Goal: Task Accomplishment & Management: Manage account settings

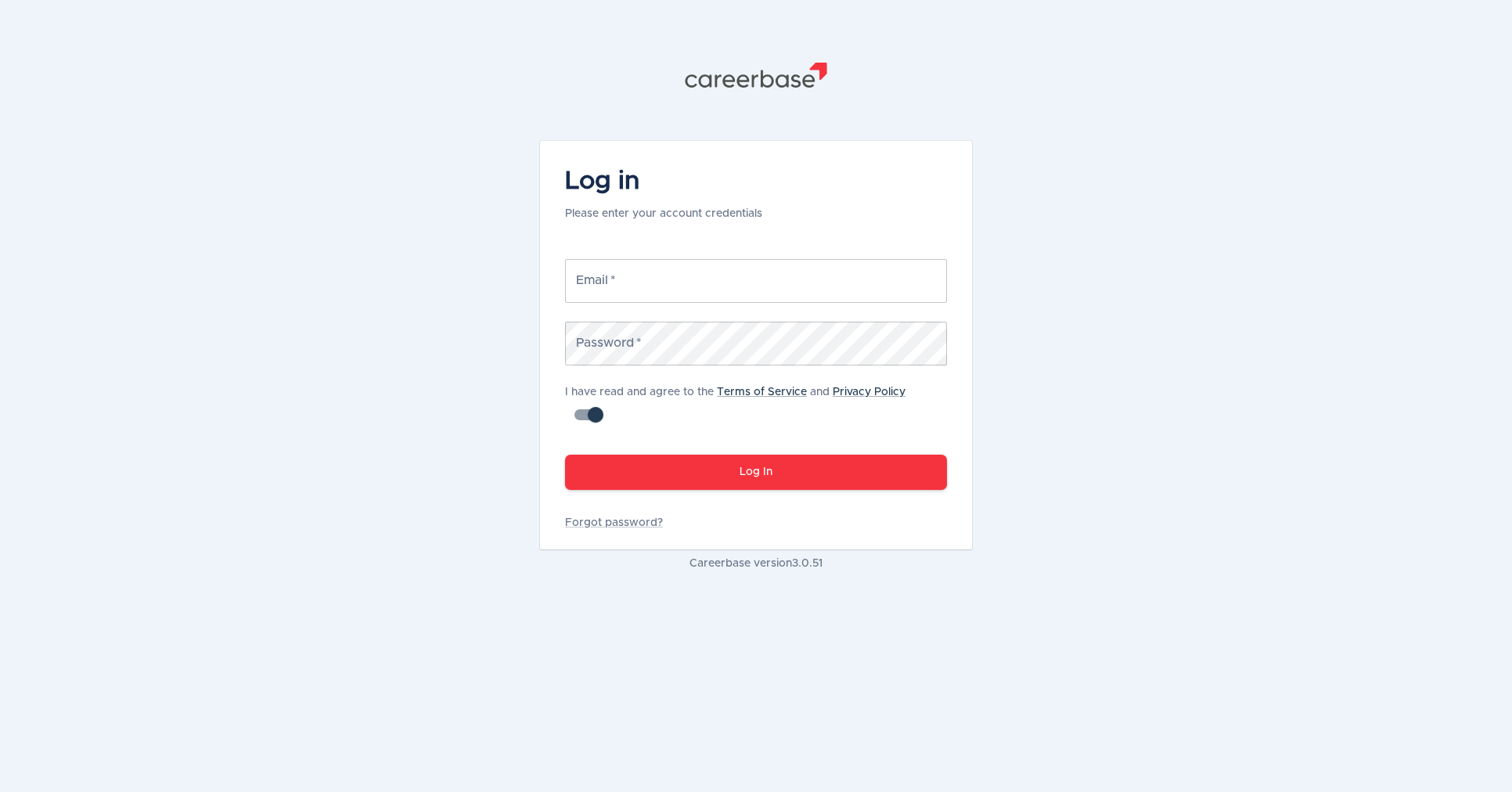
click at [629, 277] on input "Email   *" at bounding box center [756, 280] width 381 height 43
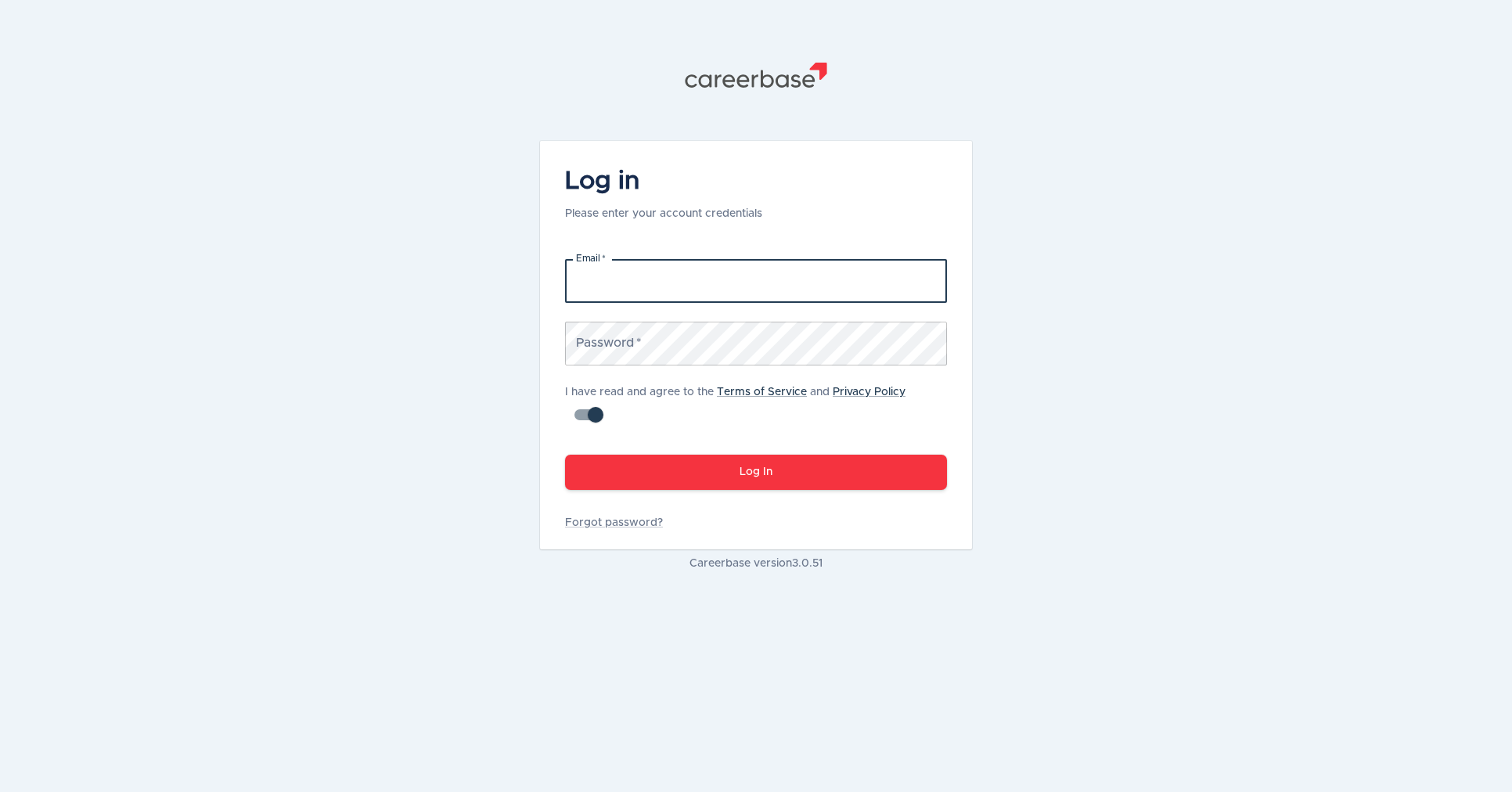
type input "[PERSON_NAME][EMAIL_ADDRESS][PERSON_NAME][DOMAIN_NAME]"
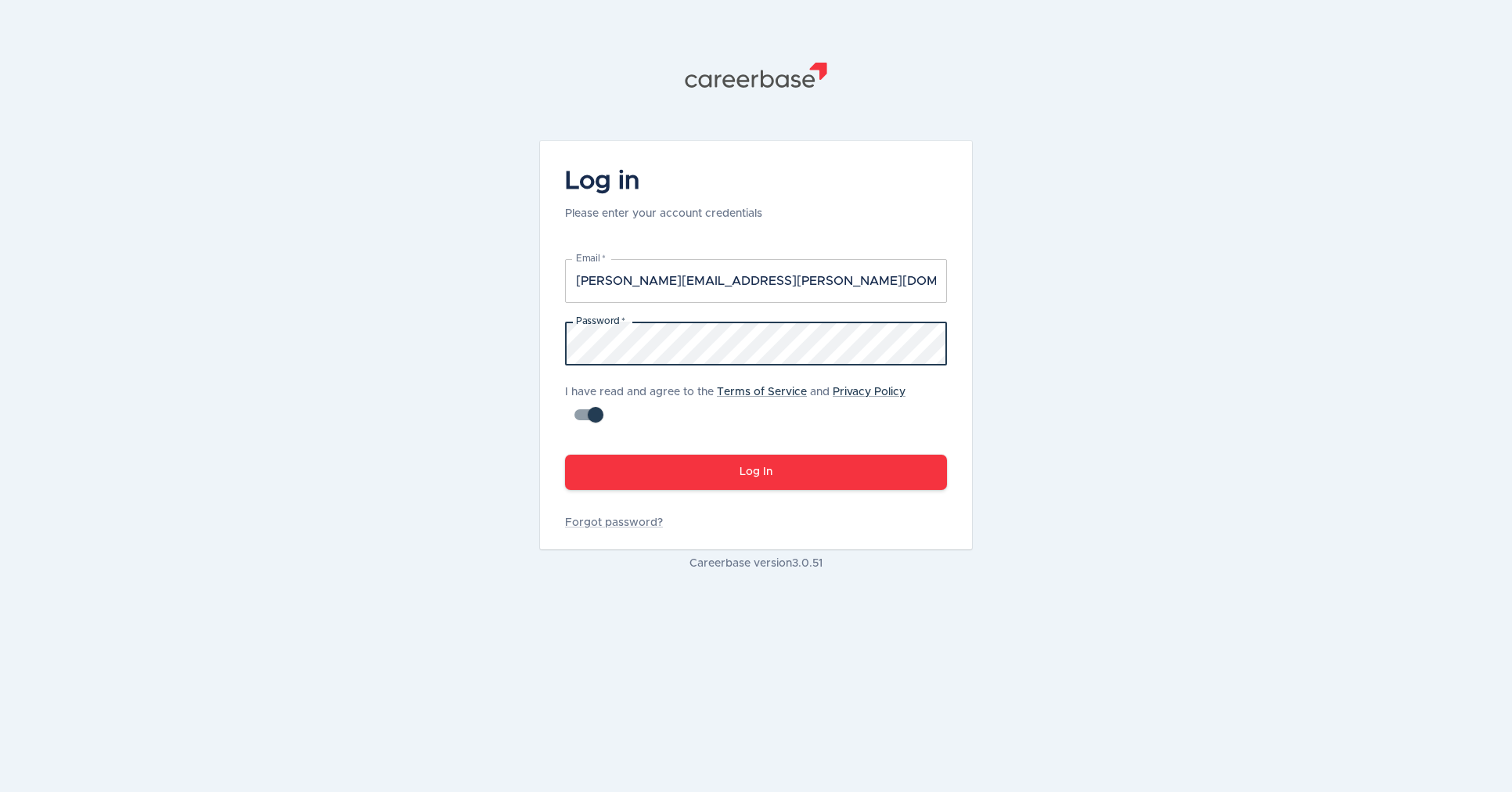
click at [747, 465] on button "Log In" at bounding box center [756, 472] width 381 height 36
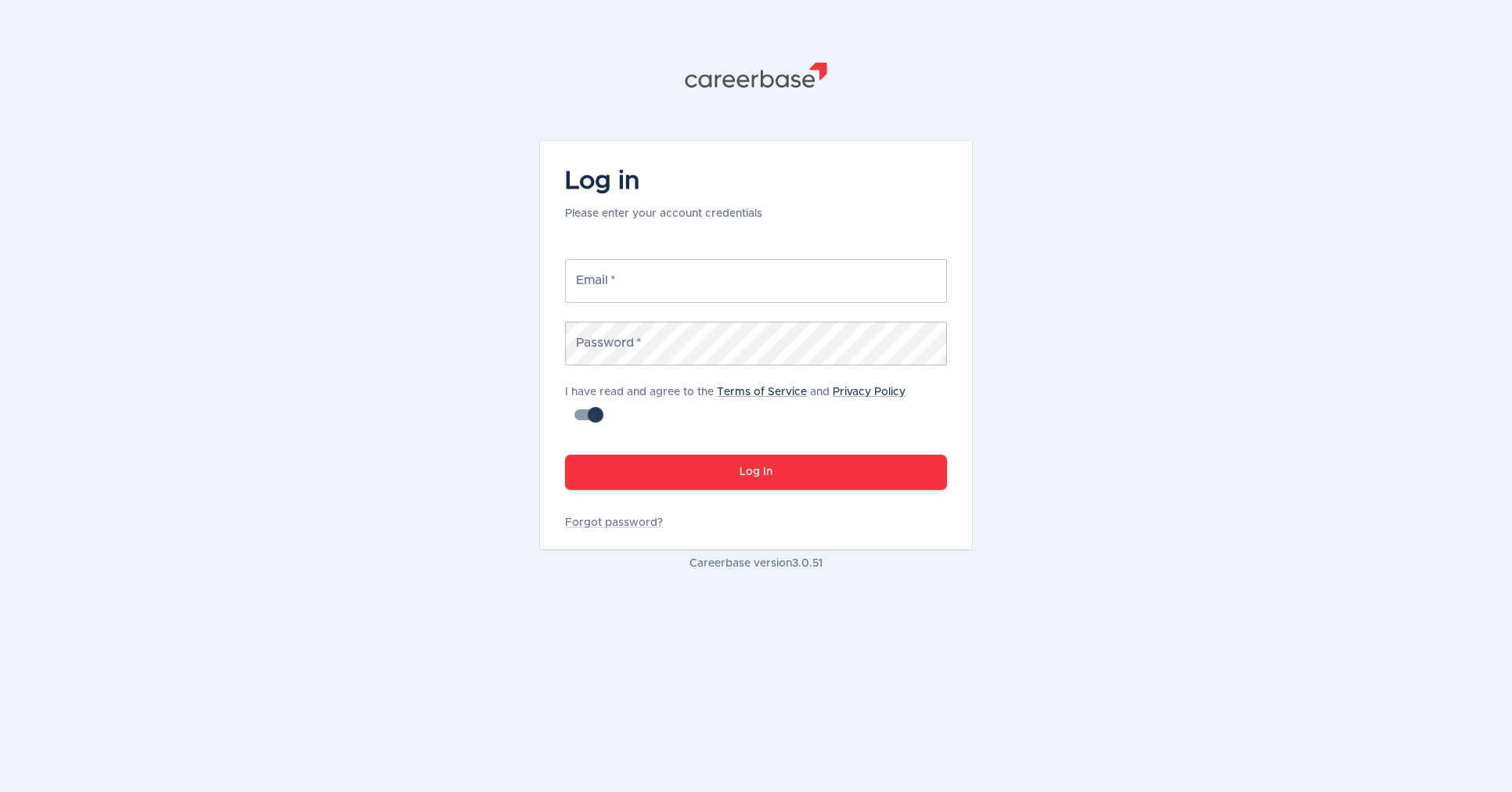
click at [664, 274] on input "Email   *" at bounding box center [756, 280] width 381 height 43
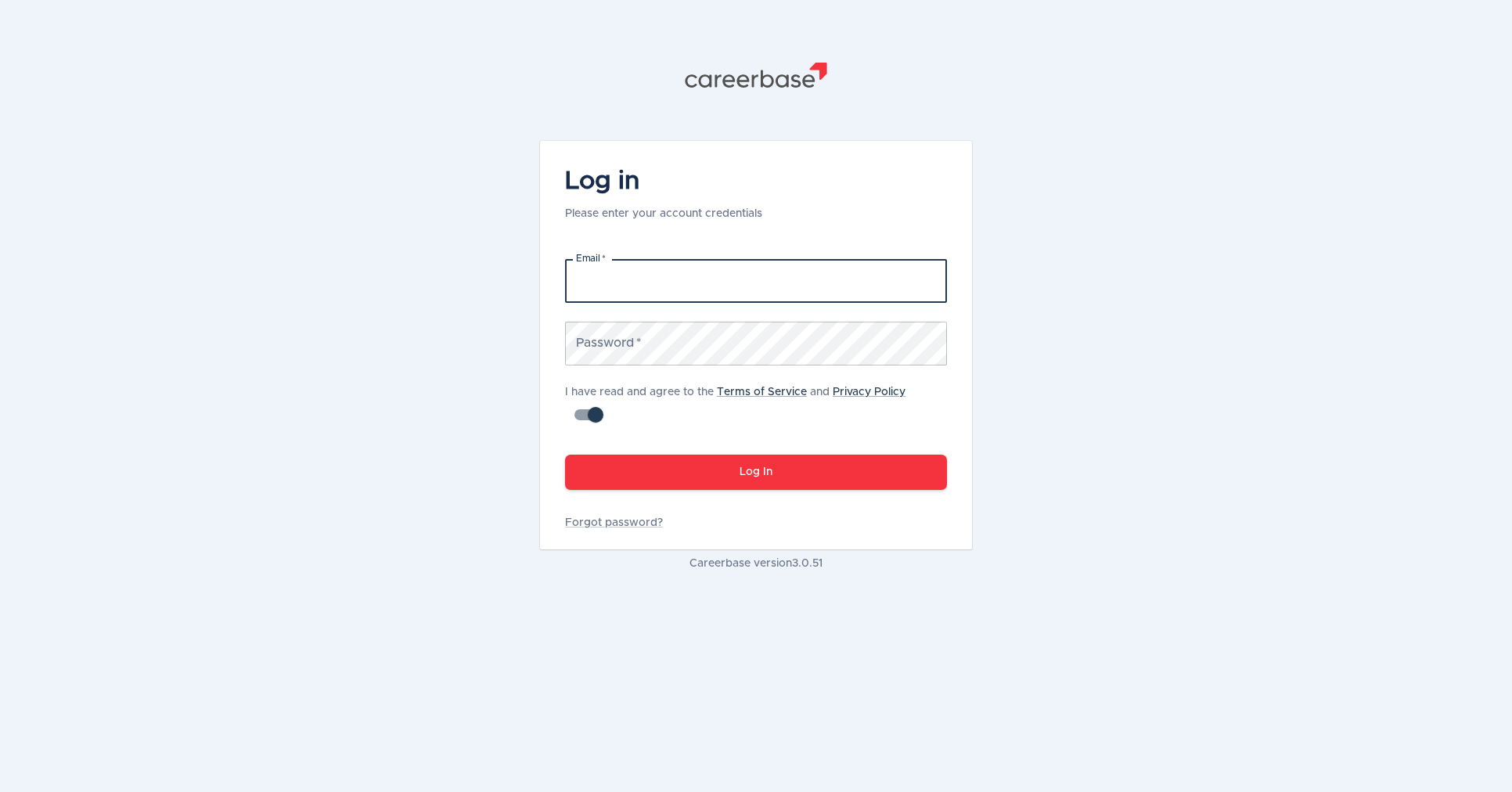
type input "[PERSON_NAME][EMAIL_ADDRESS][PERSON_NAME][DOMAIN_NAME]"
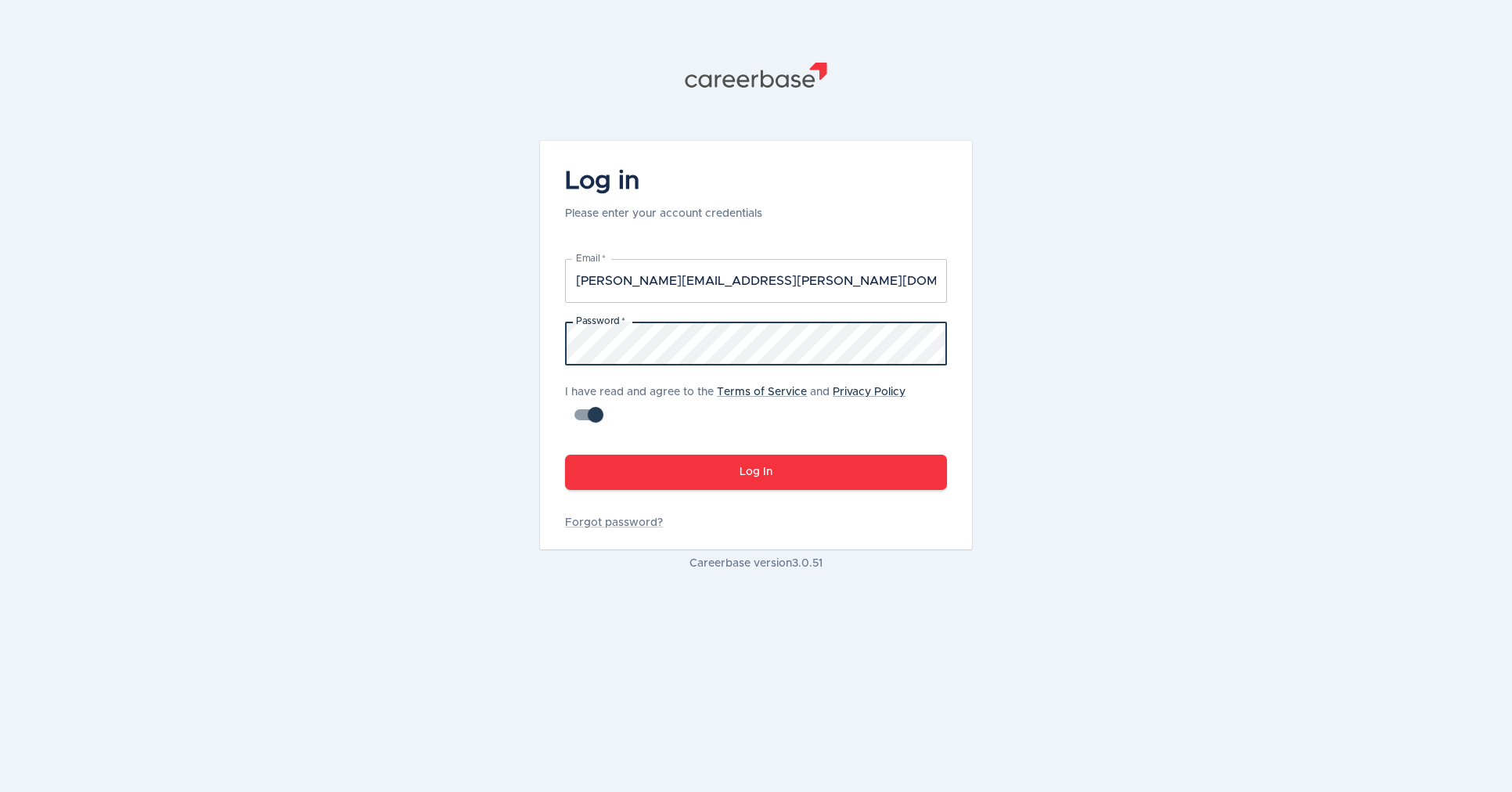
click at [653, 465] on button "Log In" at bounding box center [756, 472] width 381 height 36
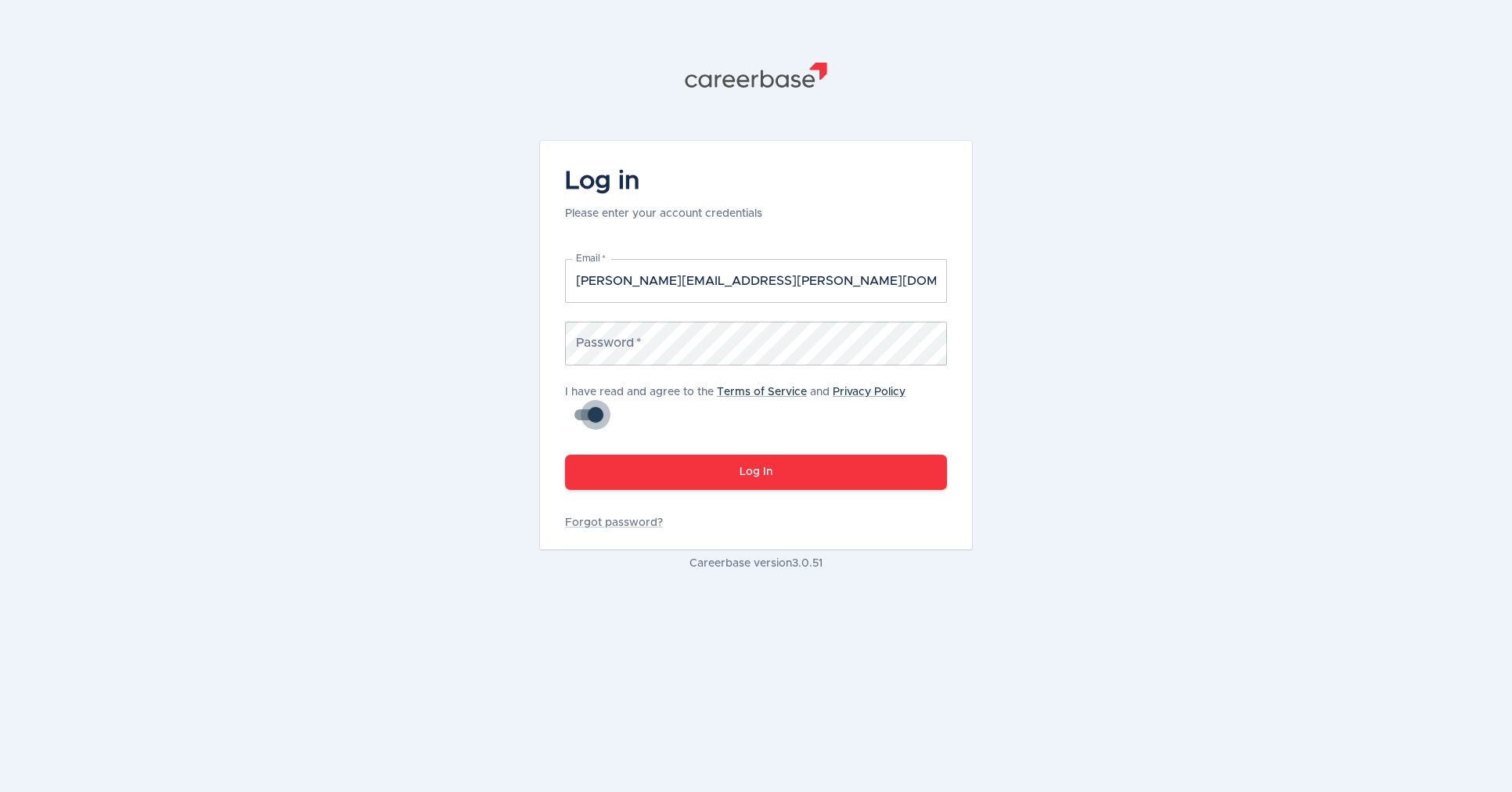
click at [594, 408] on input "checkbox" at bounding box center [595, 414] width 90 height 30
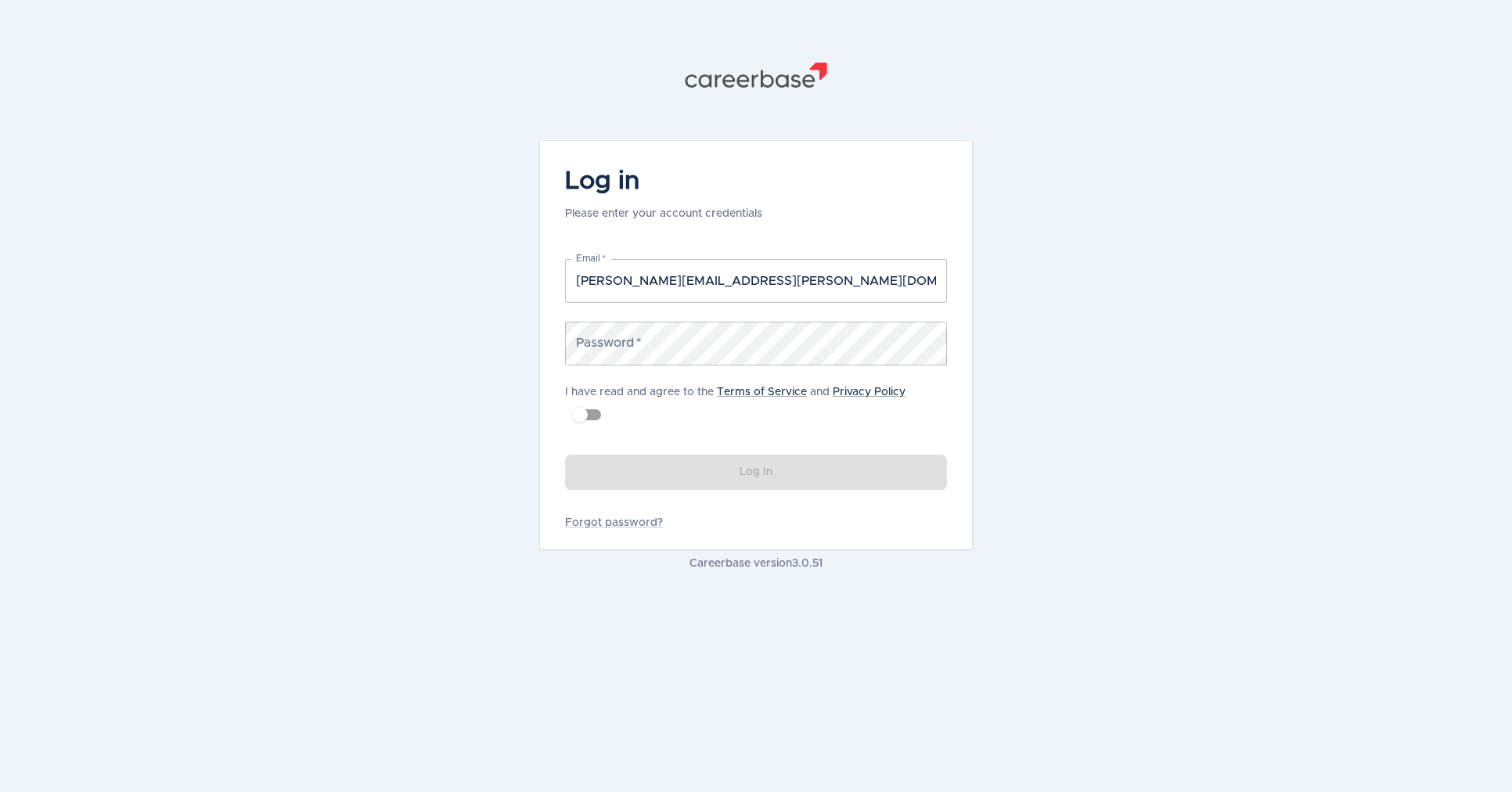
click at [578, 416] on input "checkbox" at bounding box center [580, 414] width 90 height 30
checkbox input "true"
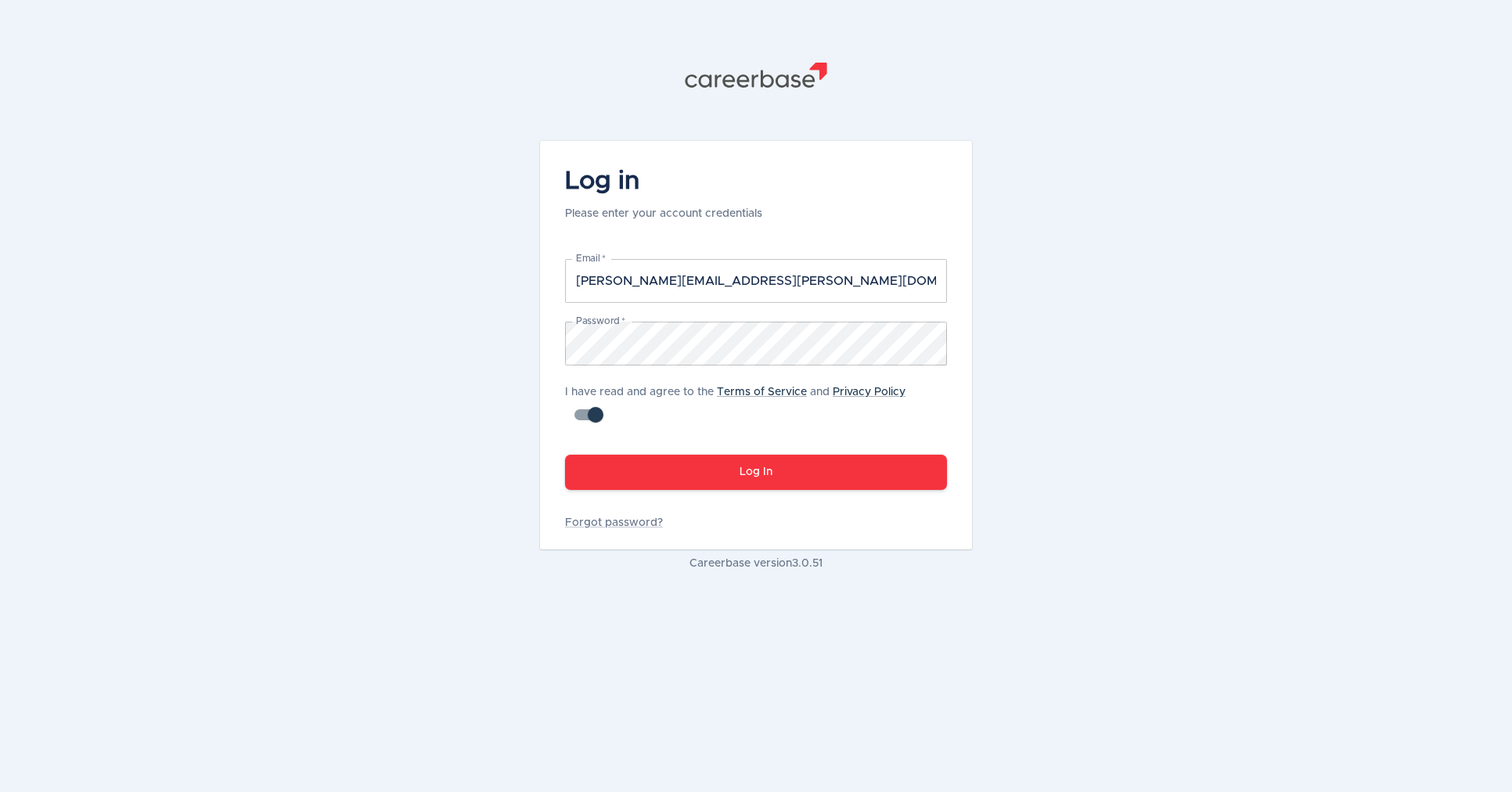
click at [924, 344] on keeper-lock "Open Keeper Popup" at bounding box center [925, 343] width 18 height 18
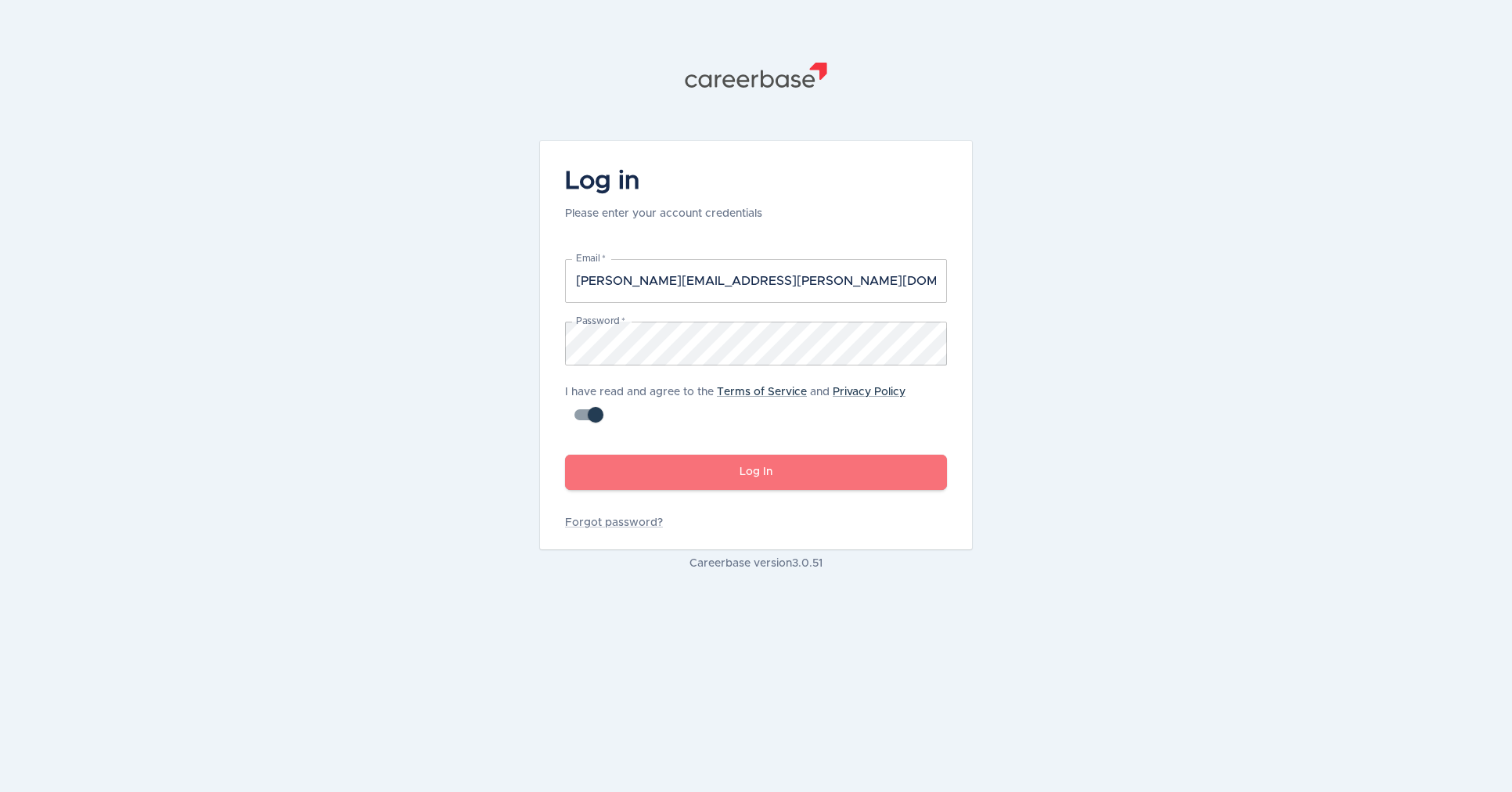
click at [719, 469] on button "Log In" at bounding box center [756, 472] width 381 height 36
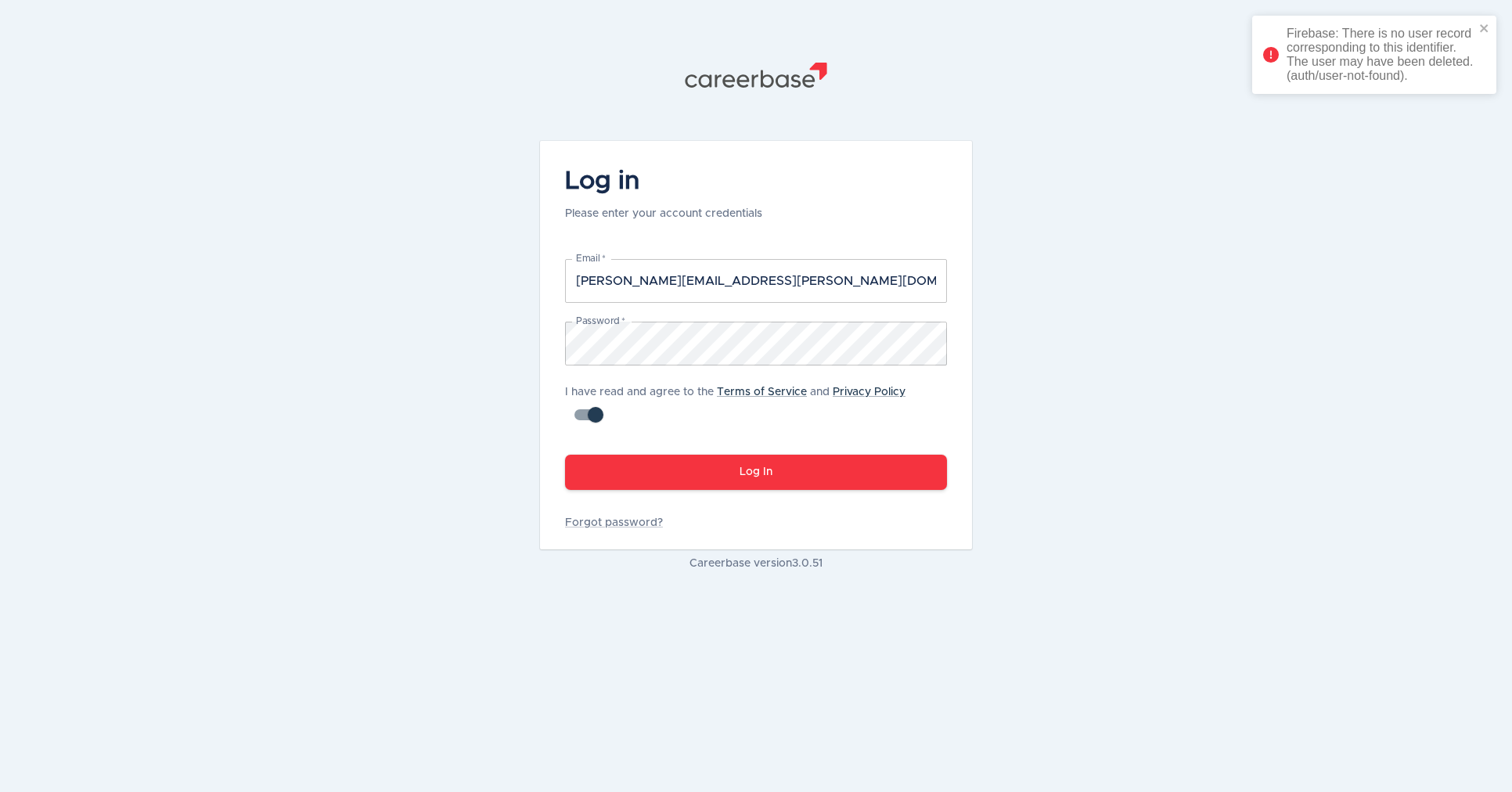
click at [615, 510] on div "Log in Please enter your account credentials Email   * james.barton@barings.com…" at bounding box center [756, 345] width 431 height 409
click at [613, 519] on link "Forgot password?" at bounding box center [756, 523] width 381 height 15
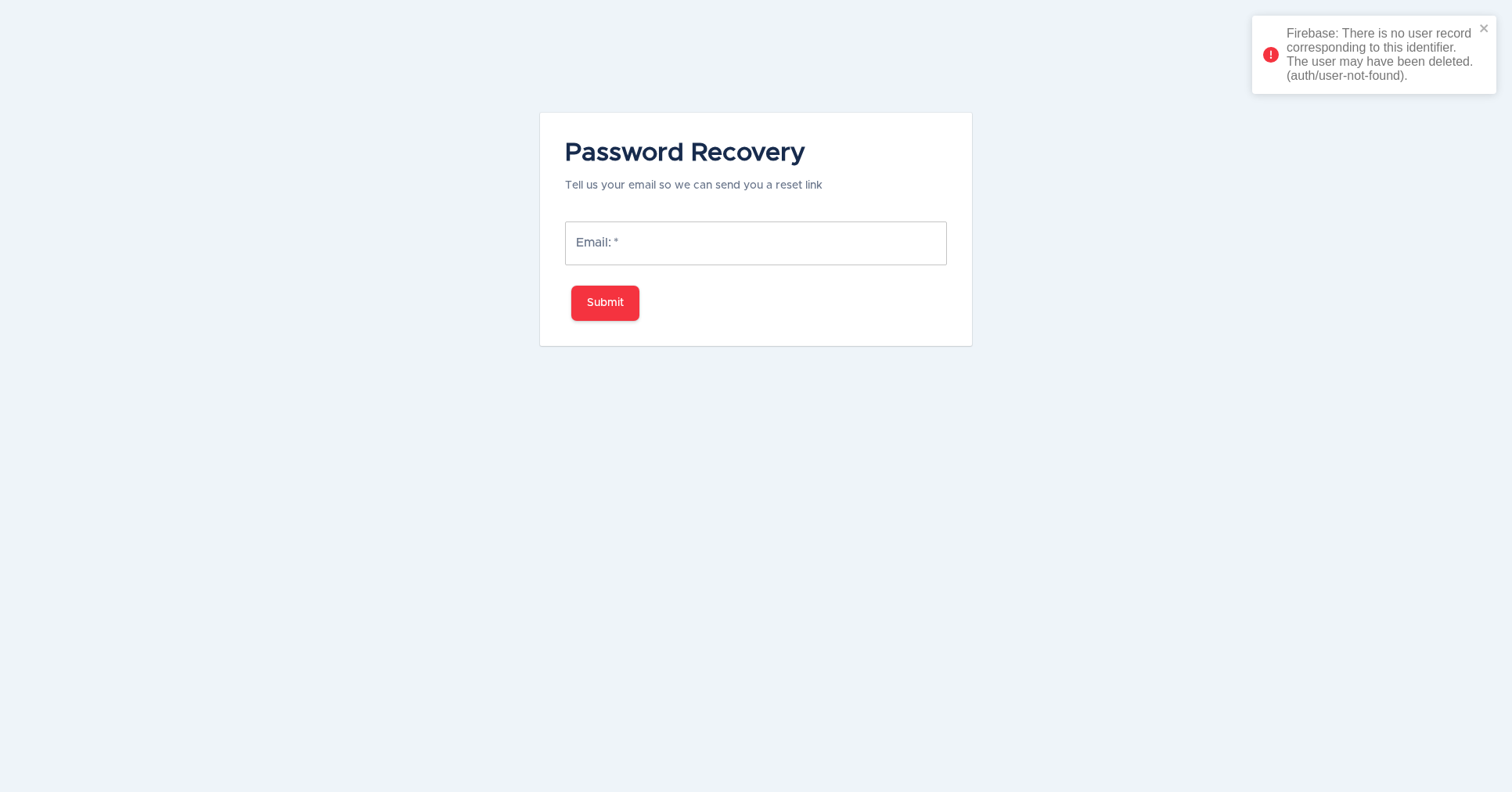
click at [647, 235] on input "Email:   *" at bounding box center [756, 243] width 381 height 43
type input "[PERSON_NAME][EMAIL_ADDRESS][PERSON_NAME][DOMAIN_NAME]"
click at [592, 299] on button "Submit" at bounding box center [605, 304] width 68 height 36
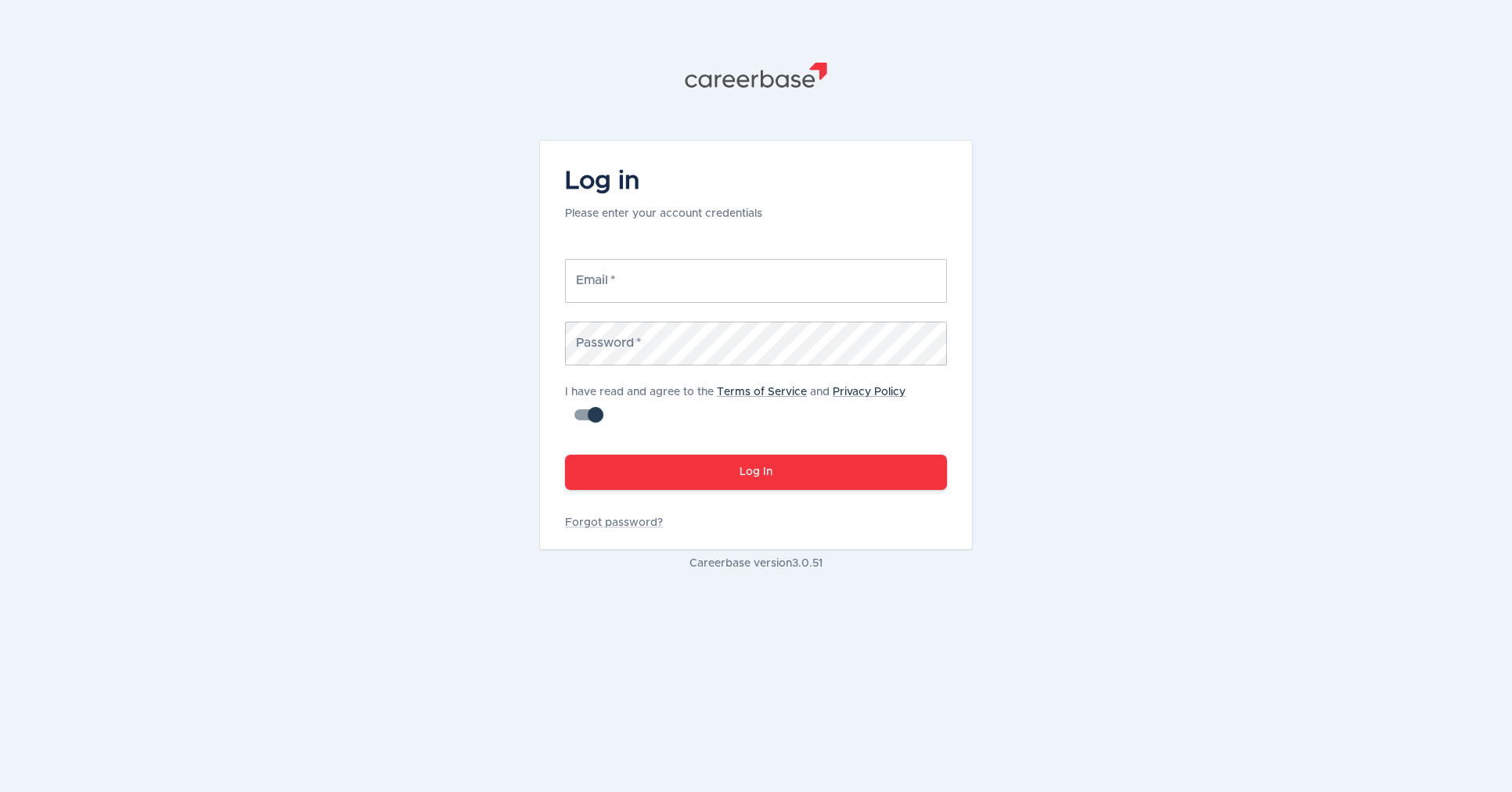
click at [681, 272] on input "Email   *" at bounding box center [756, 280] width 381 height 43
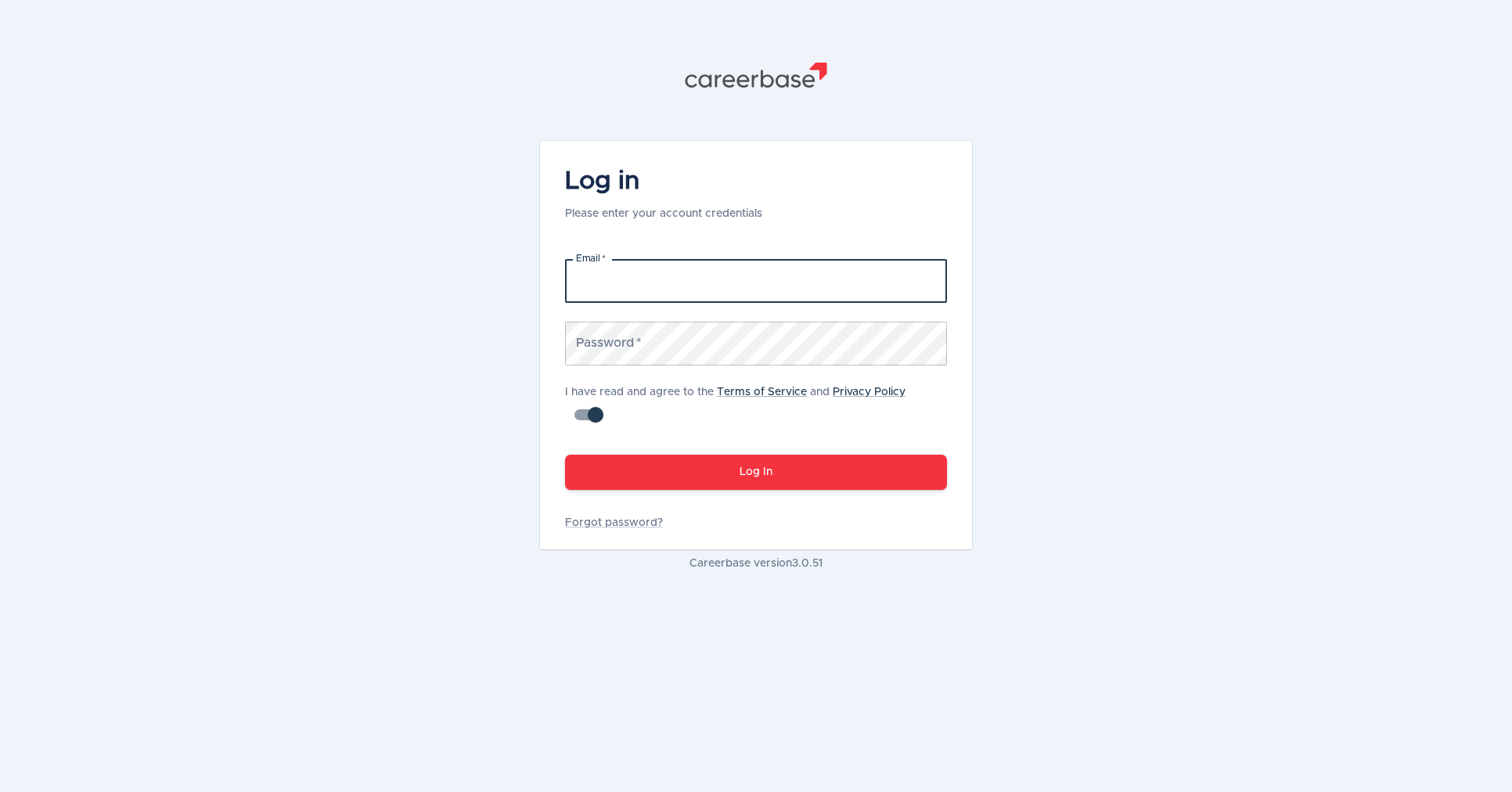
type input "[PERSON_NAME][EMAIL_ADDRESS][PERSON_NAME][DOMAIN_NAME]"
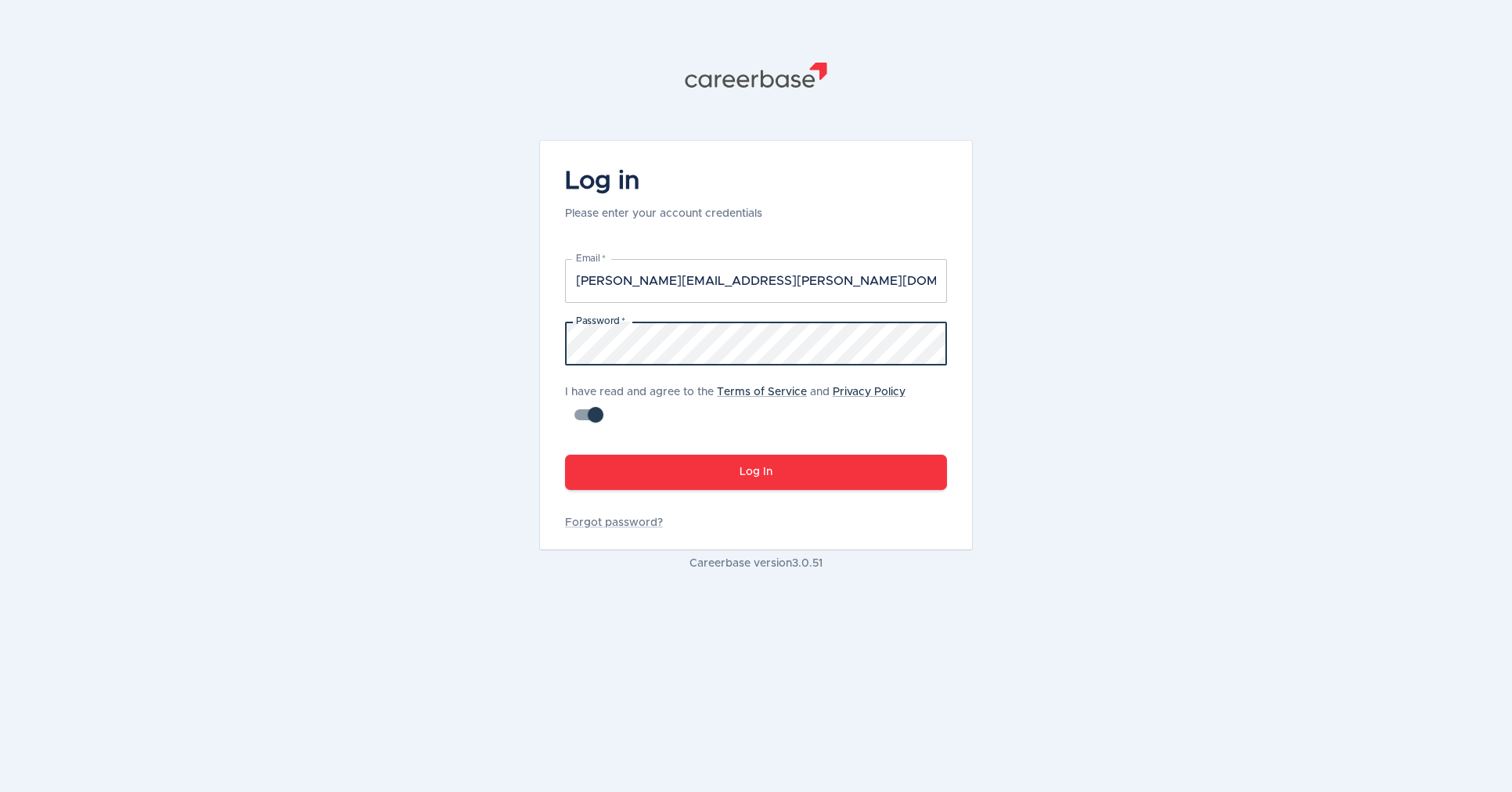
click at [756, 467] on button "Log In" at bounding box center [756, 472] width 381 height 36
